Goal: Task Accomplishment & Management: Use online tool/utility

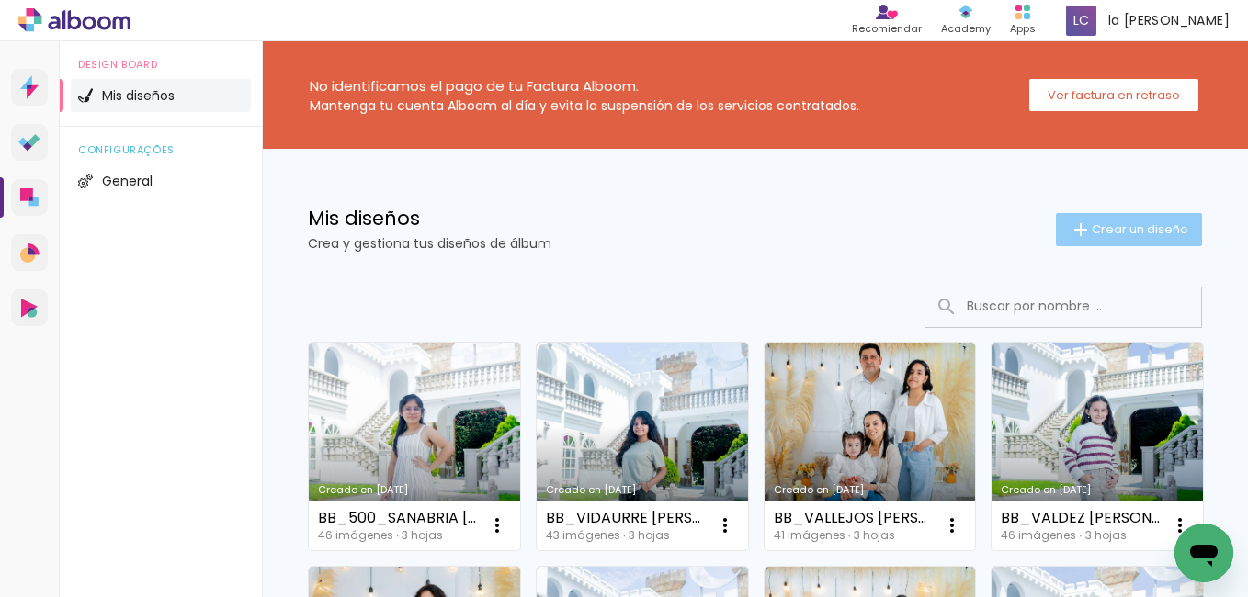
click at [1112, 228] on span "Crear un diseño" at bounding box center [1140, 229] width 96 height 12
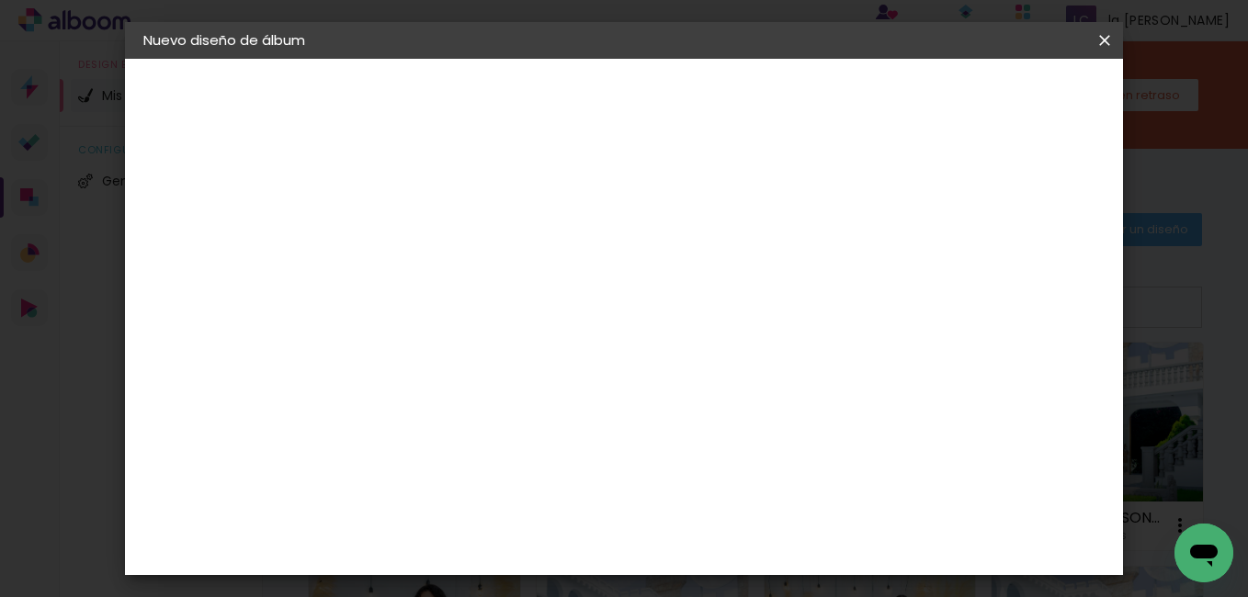
click at [444, 258] on input at bounding box center [444, 247] width 0 height 28
click at [444, 247] on input at bounding box center [444, 247] width 0 height 28
type input "SB-"
type paper-input "SB-"
paste input "[PERSON_NAME](DESEA UN USB)"
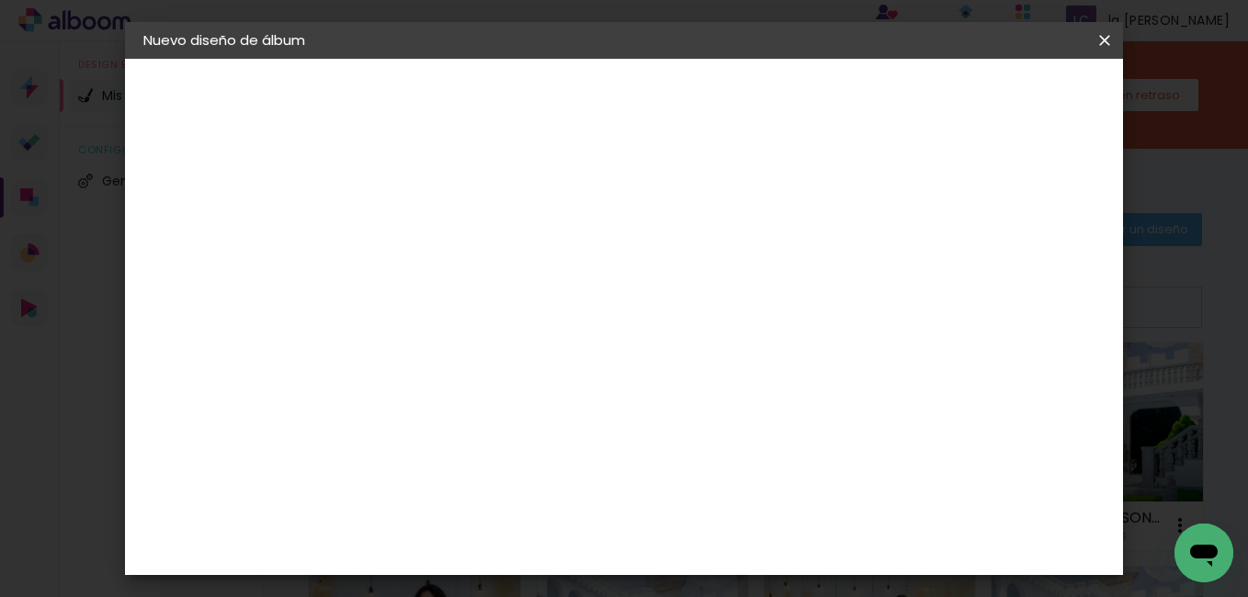
scroll to position [0, 40]
drag, startPoint x: 774, startPoint y: 247, endPoint x: 981, endPoint y: 267, distance: 207.7
click at [524, 215] on div "Información Da un título a tu álbum. Avanzar" at bounding box center [444, 137] width 160 height 156
type input "SB-[PERSON_NAME]"
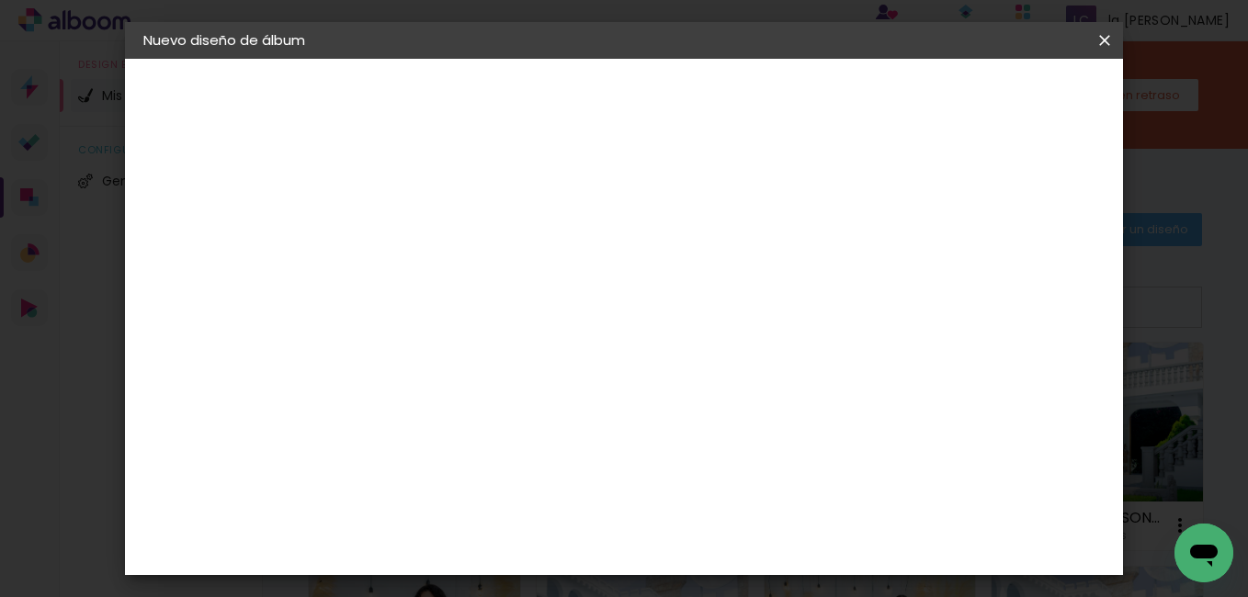
click at [0, 0] on slot "Avanzar" at bounding box center [0, 0] width 0 height 0
click at [0, 0] on slot "Tamaño libre" at bounding box center [0, 0] width 0 height 0
click at [0, 0] on slot "Avanzar" at bounding box center [0, 0] width 0 height 0
drag, startPoint x: 385, startPoint y: 300, endPoint x: 437, endPoint y: 296, distance: 52.5
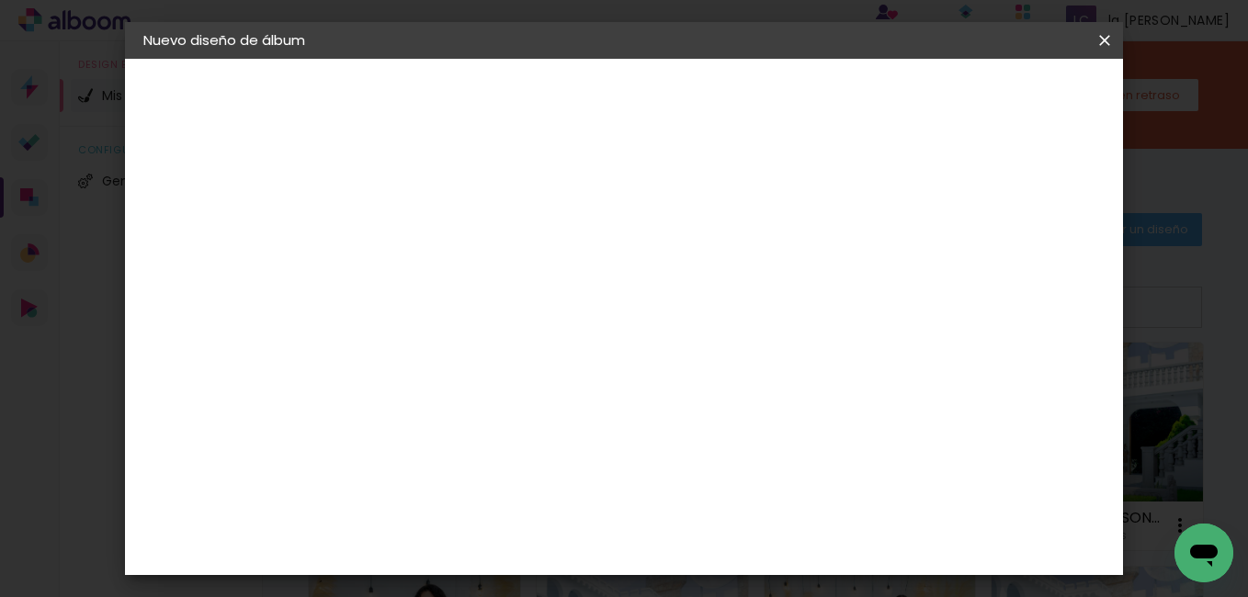
click at [437, 296] on paper-input-container "30 cm" at bounding box center [397, 301] width 83 height 46
type input "25,4"
type paper-input "25,4"
drag, startPoint x: 722, startPoint y: 536, endPoint x: 879, endPoint y: 539, distance: 157.2
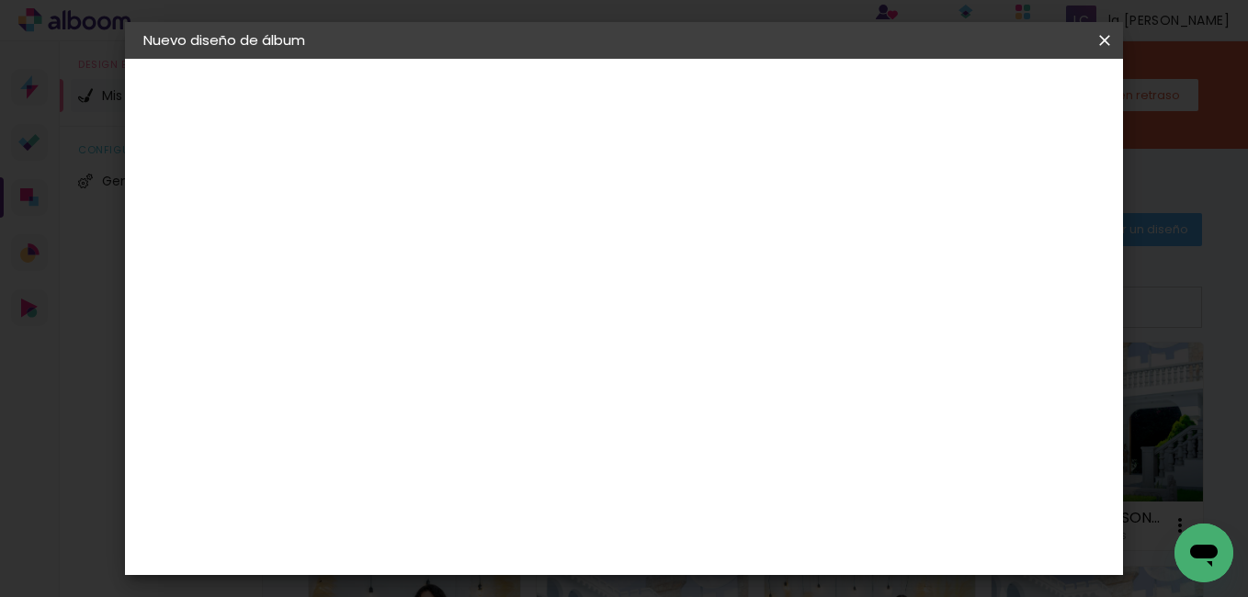
click at [879, 539] on div "cm" at bounding box center [736, 543] width 525 height 64
type input "38"
type paper-input "38"
click at [907, 98] on span "Empezar diseño" at bounding box center [866, 104] width 81 height 26
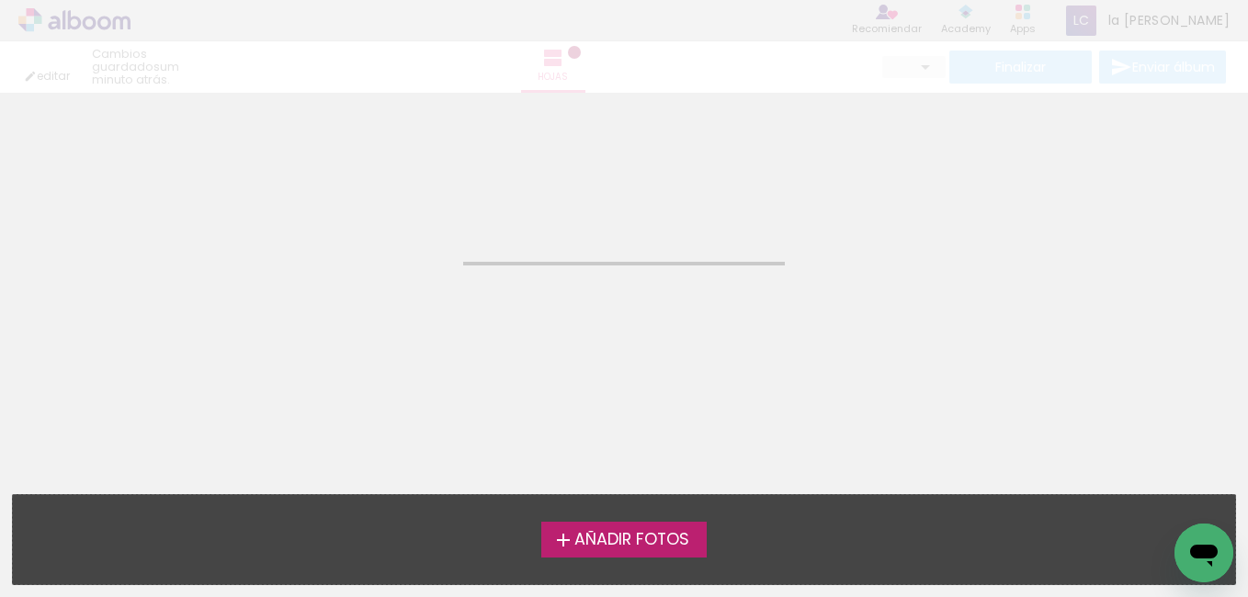
click at [629, 539] on span "Añadir Fotos" at bounding box center [631, 540] width 115 height 17
click at [0, 0] on input "file" at bounding box center [0, 0] width 0 height 0
